Goal: Register for event/course

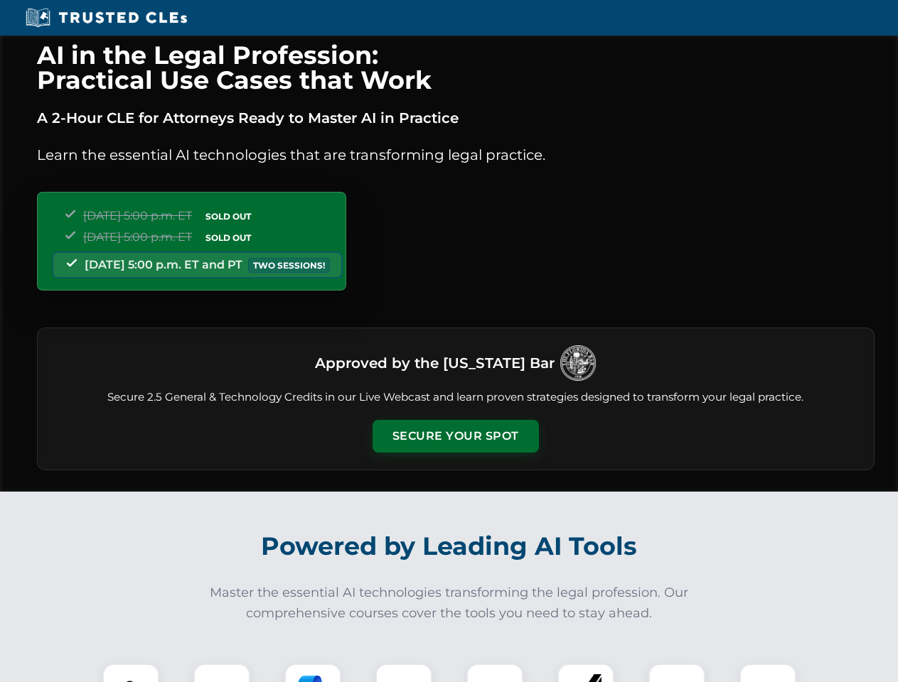
click at [455, 436] on button "Secure Your Spot" at bounding box center [455, 436] width 166 height 33
click at [131, 673] on img at bounding box center [130, 692] width 41 height 41
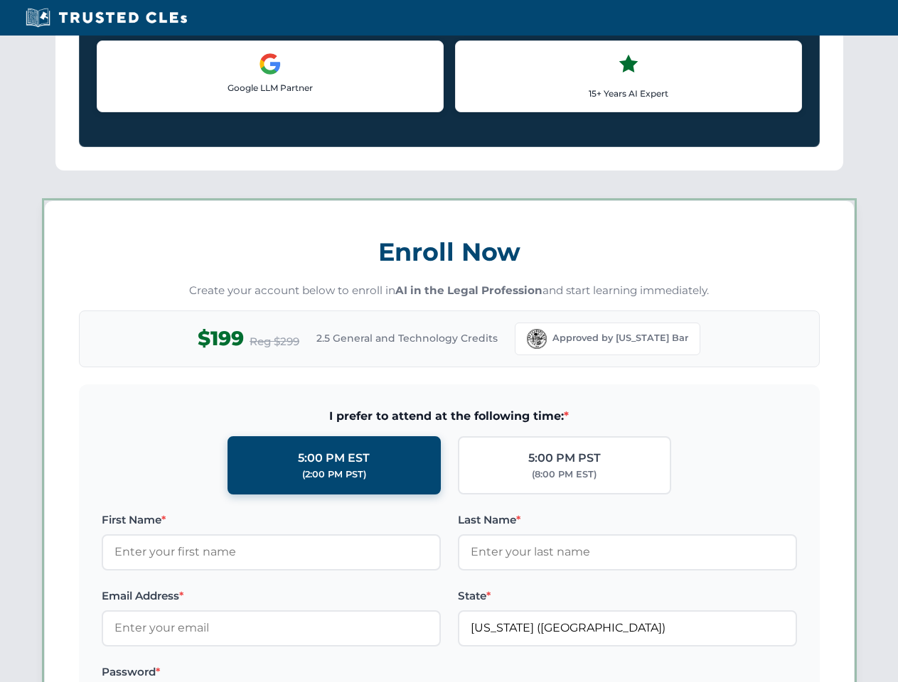
click at [313, 673] on label "Password *" at bounding box center [271, 672] width 339 height 17
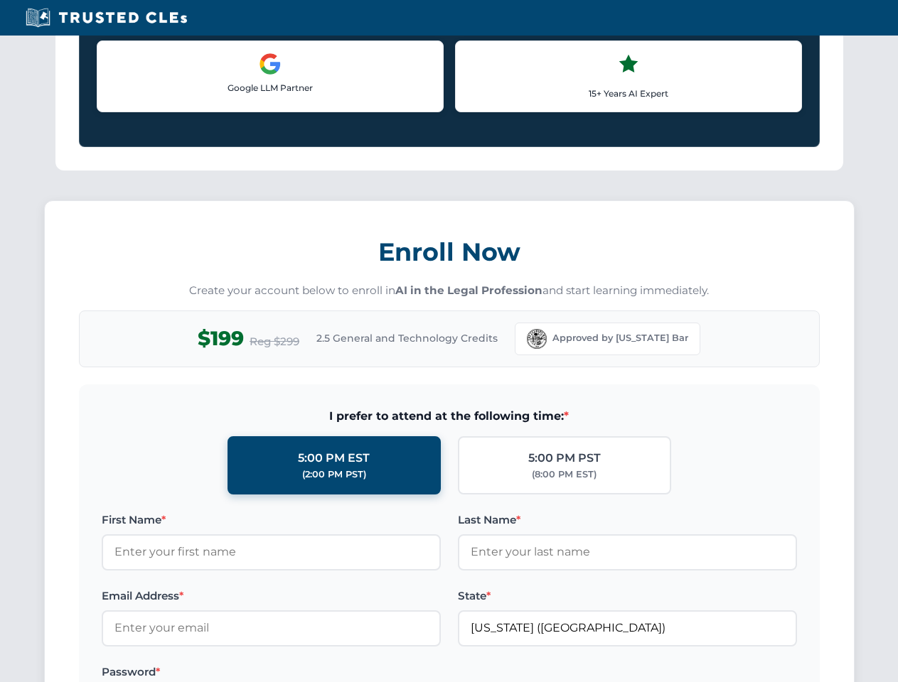
scroll to position [1395, 0]
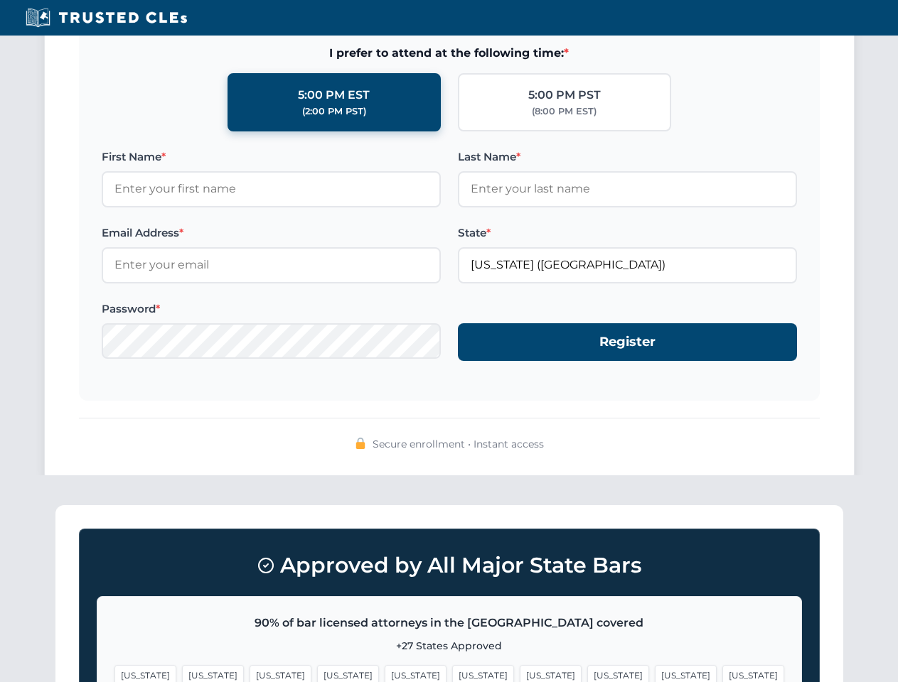
click at [655, 673] on span "[US_STATE]" at bounding box center [686, 675] width 62 height 21
